Goal: Transaction & Acquisition: Obtain resource

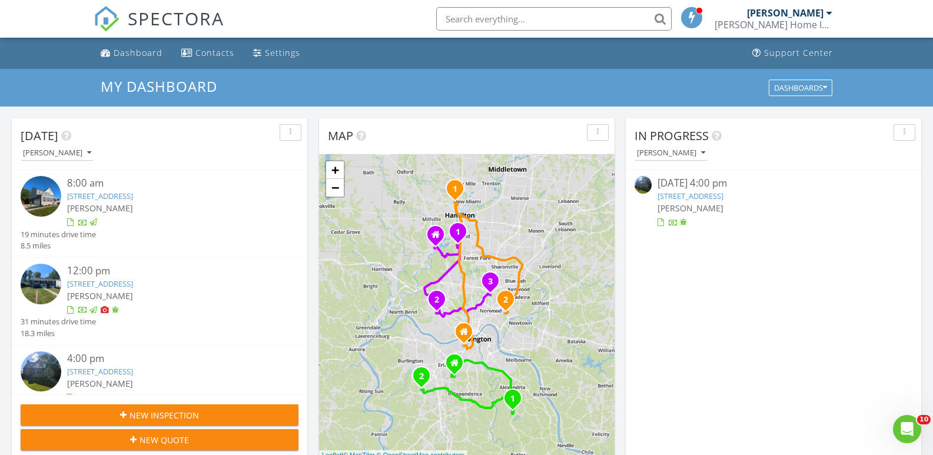
click at [724, 196] on link "[STREET_ADDRESS]" at bounding box center [691, 196] width 66 height 11
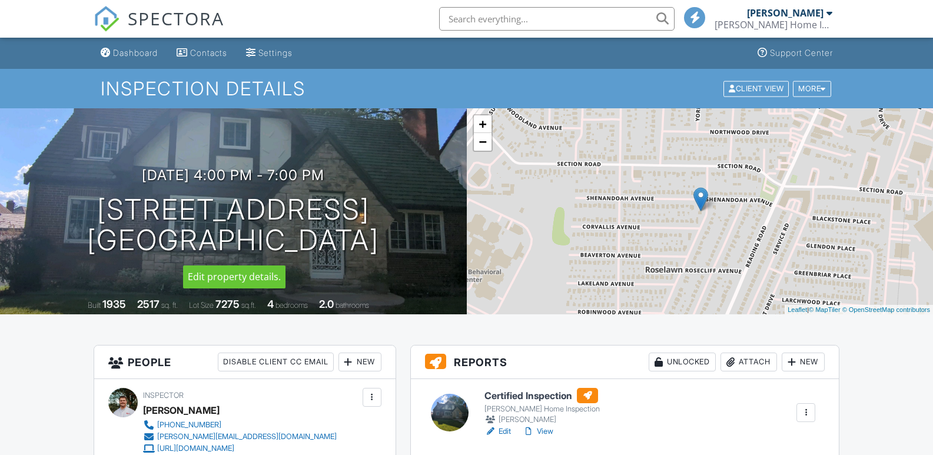
drag, startPoint x: 346, startPoint y: 247, endPoint x: 414, endPoint y: 246, distance: 67.7
click at [414, 246] on div "08/27/2025 4:00 pm - 7:00 pm 7341 Parkdale Ave Cincinnati, OH 45237" at bounding box center [233, 211] width 467 height 89
click at [543, 435] on link "View" at bounding box center [538, 432] width 31 height 12
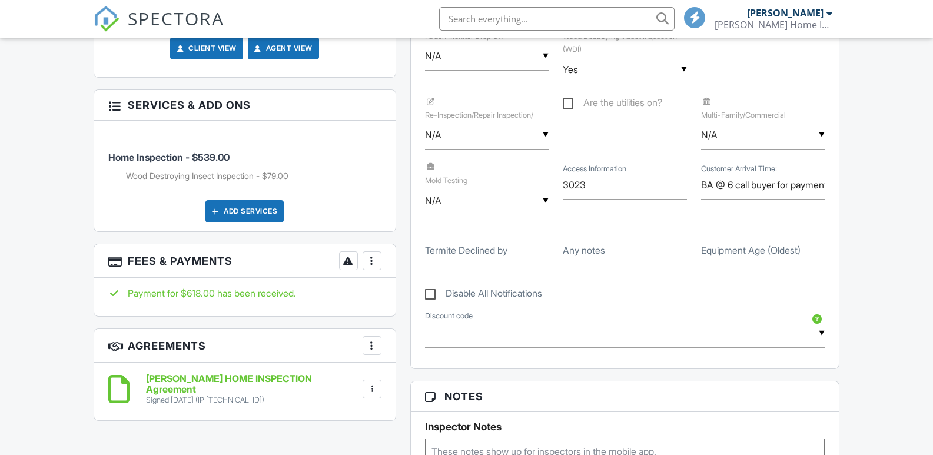
scroll to position [764, 0]
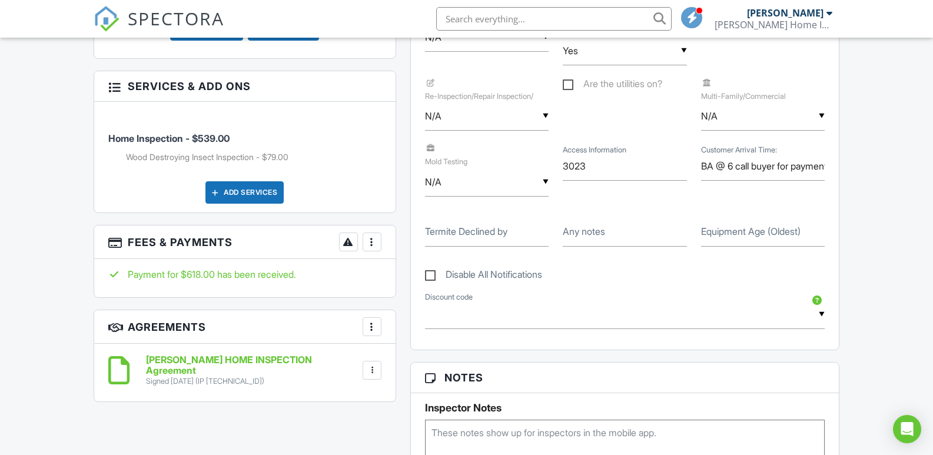
click at [366, 242] on div at bounding box center [372, 242] width 12 height 12
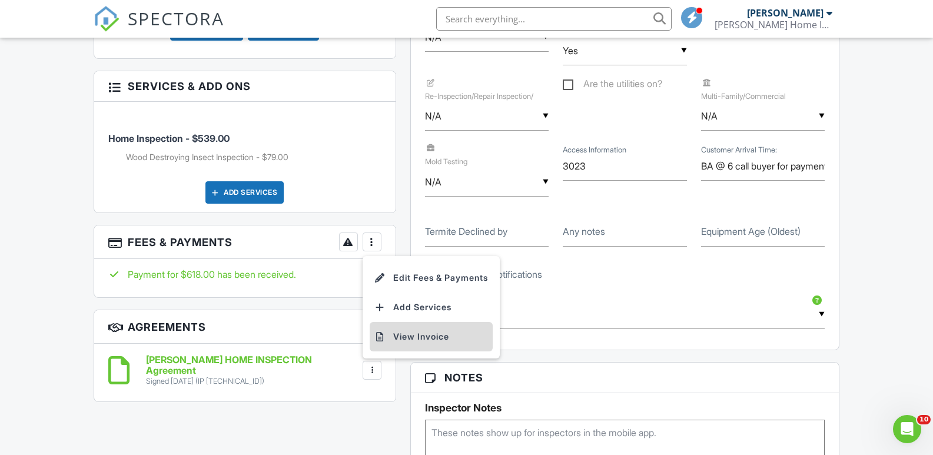
scroll to position [0, 0]
click at [405, 333] on li "View Invoice" at bounding box center [431, 336] width 123 height 29
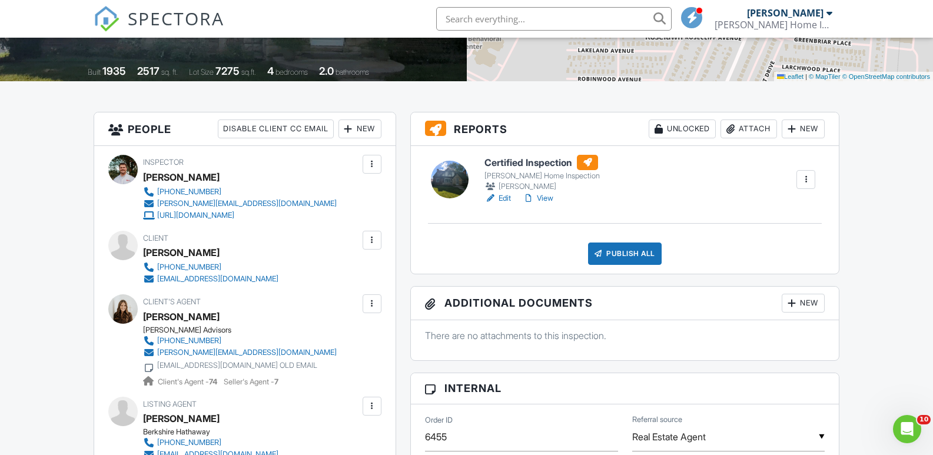
scroll to position [228, 0]
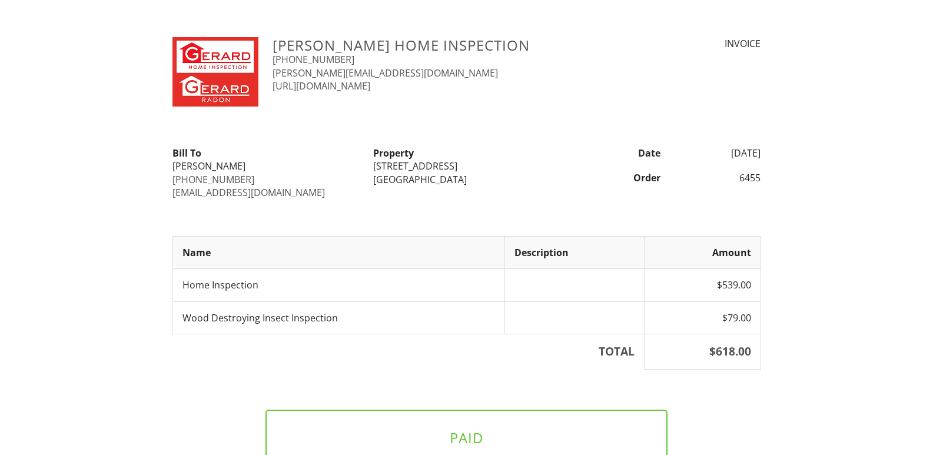
scroll to position [110, 0]
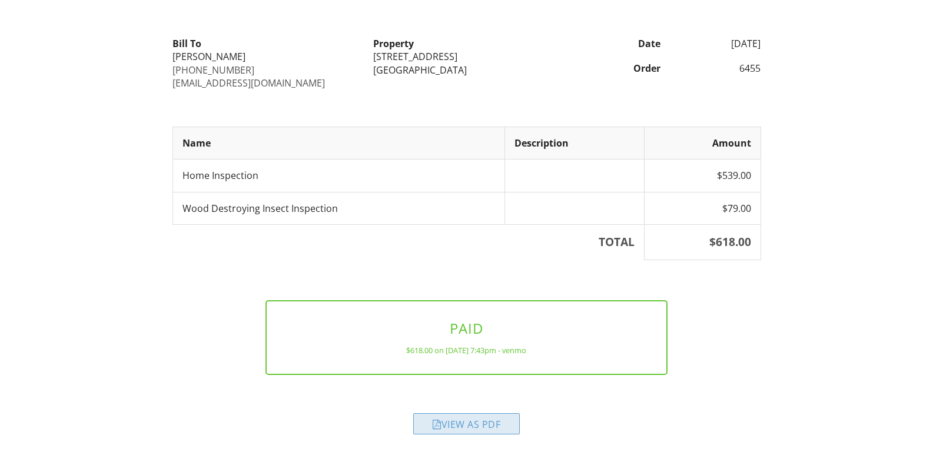
click at [493, 425] on div "View as PDF" at bounding box center [466, 423] width 107 height 21
